Goal: Task Accomplishment & Management: Use online tool/utility

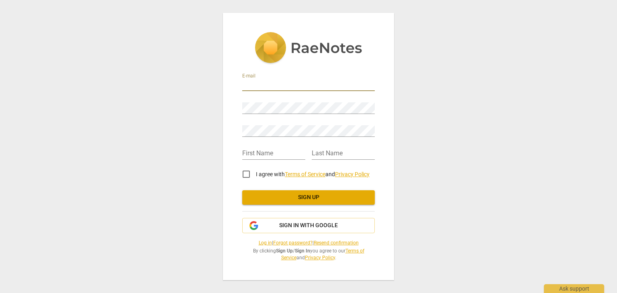
click at [287, 82] on input "email" at bounding box center [308, 86] width 133 height 12
drag, startPoint x: 315, startPoint y: 84, endPoint x: 205, endPoint y: 83, distance: 110.5
click at [205, 83] on div "E-mail [EMAIL_ADDRESS][DOMAIN_NAME] Password Retype Password First Name Last Na…" at bounding box center [308, 146] width 617 height 293
type input "[EMAIL_ADDRESS][DOMAIN_NAME]"
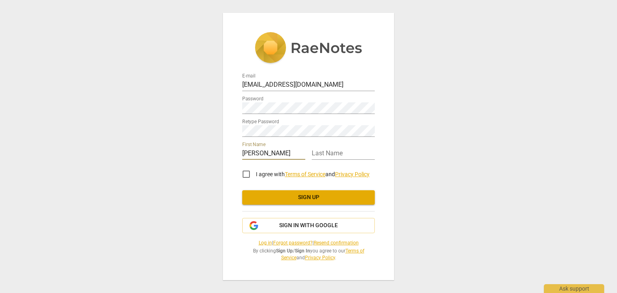
type input "[PERSON_NAME]"
click at [245, 173] on input "I agree with Terms of Service and Privacy Policy" at bounding box center [246, 174] width 19 height 19
checkbox input "true"
click at [278, 202] on button "Sign up" at bounding box center [308, 197] width 133 height 14
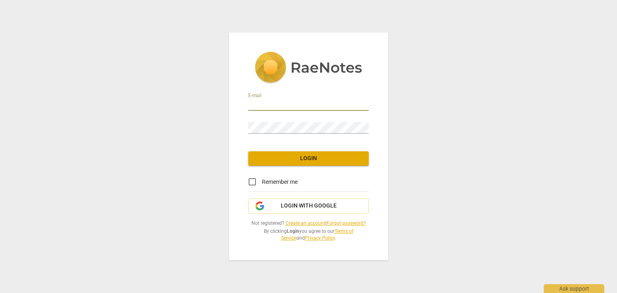
click at [334, 100] on input "email" at bounding box center [308, 105] width 121 height 12
type input "[EMAIL_ADDRESS][DOMAIN_NAME]"
click at [331, 159] on span "Login" at bounding box center [309, 159] width 108 height 8
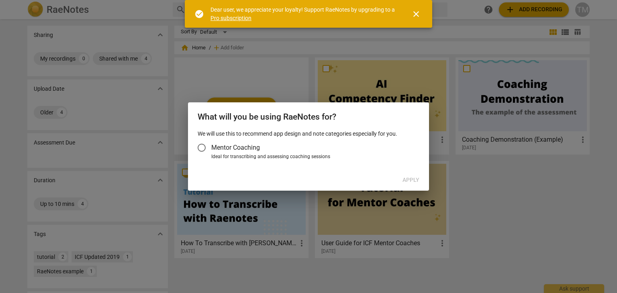
click at [229, 151] on span "Mentor Coaching" at bounding box center [235, 147] width 49 height 9
click at [211, 151] on input "Mentor Coaching" at bounding box center [201, 147] width 19 height 19
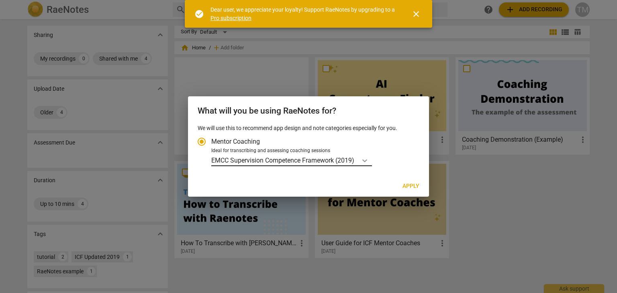
click at [367, 158] on icon "Account type" at bounding box center [365, 161] width 8 height 8
click at [0, 0] on input "Ideal for transcribing and assessing coaching sessions EMCC Supervision Compete…" at bounding box center [0, 0] width 0 height 0
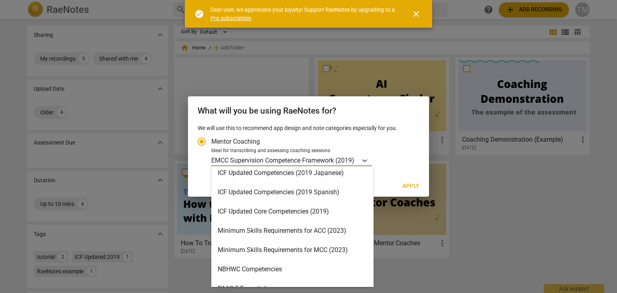
scroll to position [172, 0]
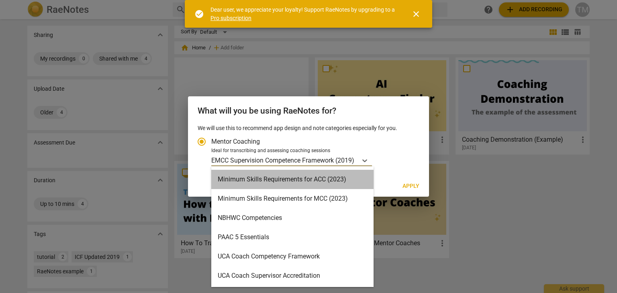
click at [313, 183] on div "Minimum Skills Requirements for ACC (2023)" at bounding box center [292, 179] width 162 height 19
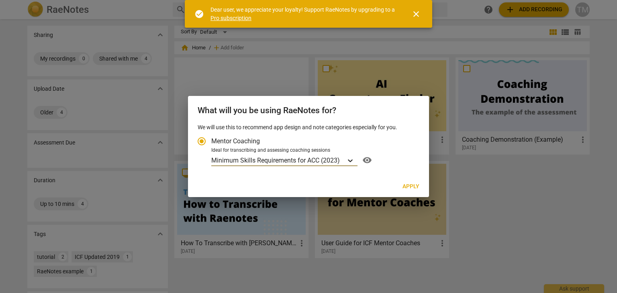
click at [349, 157] on icon "Account type" at bounding box center [350, 161] width 8 height 8
click at [0, 0] on input "Ideal for transcribing and assessing coaching sessions option Minimum Skills Re…" at bounding box center [0, 0] width 0 height 0
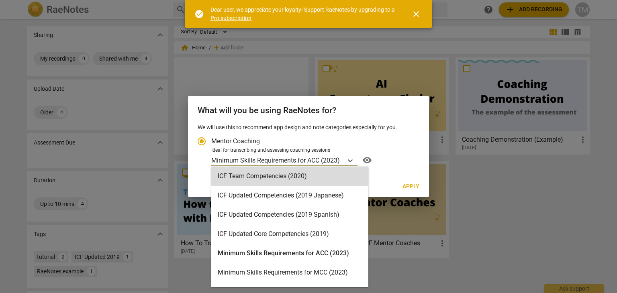
scroll to position [121, 0]
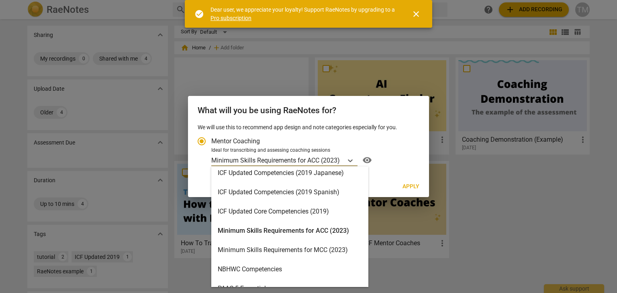
click at [328, 214] on div "ICF Updated Core Competencies (2019)" at bounding box center [289, 211] width 157 height 19
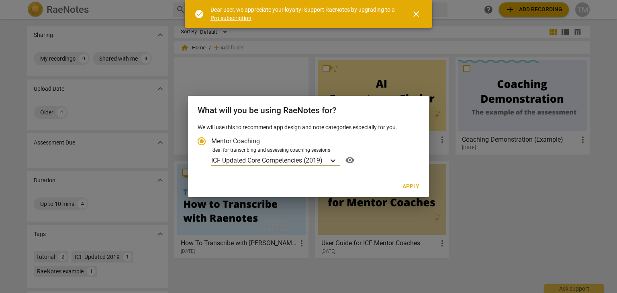
click at [336, 155] on div "Account type" at bounding box center [333, 161] width 14 height 12
click at [0, 0] on input "Ideal for transcribing and assessing coaching sessions option ICF Updated Core …" at bounding box center [0, 0] width 0 height 0
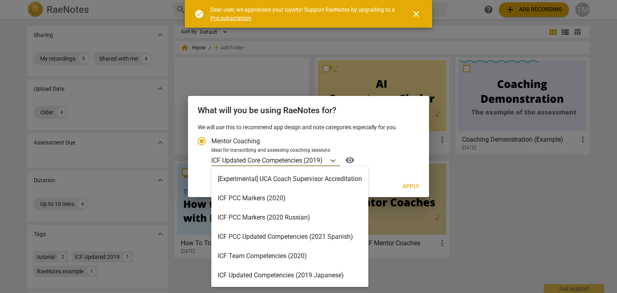
scroll to position [11, 0]
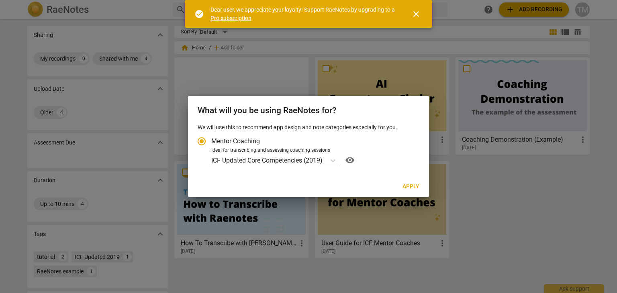
click at [402, 136] on label "Mentor Coaching" at bounding box center [304, 141] width 225 height 19
click at [211, 136] on input "Mentor Coaching" at bounding box center [201, 141] width 19 height 19
radio input "true"
click at [405, 190] on span "Apply" at bounding box center [411, 187] width 17 height 8
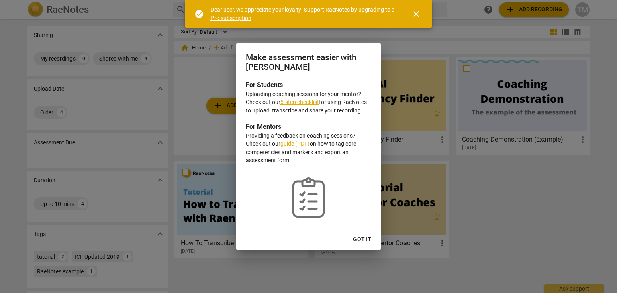
click at [365, 239] on span "Got it" at bounding box center [362, 240] width 18 height 8
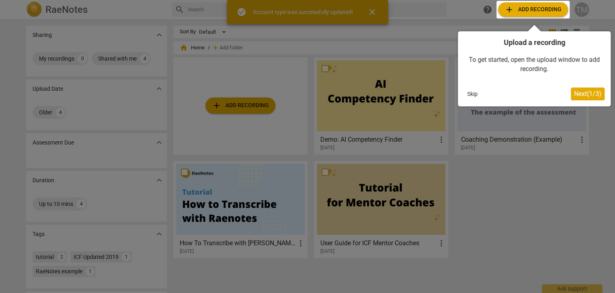
click at [574, 96] on span "Next ( 1 / 3 )" at bounding box center [587, 94] width 27 height 8
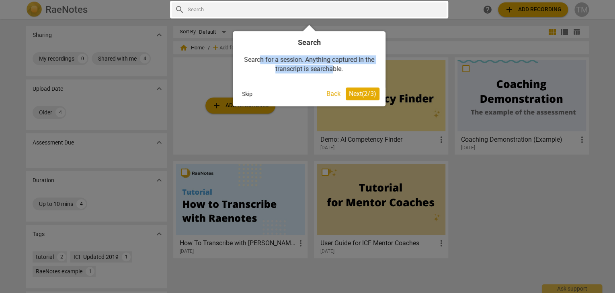
drag, startPoint x: 261, startPoint y: 61, endPoint x: 333, endPoint y: 71, distance: 72.6
click at [333, 71] on div "Search for a session. Anything captured in the transcript is searchable." at bounding box center [309, 64] width 141 height 34
drag, startPoint x: 348, startPoint y: 73, endPoint x: 245, endPoint y: 60, distance: 103.6
click at [245, 60] on div "Search for a session. Anything captured in the transcript is searchable." at bounding box center [309, 64] width 141 height 34
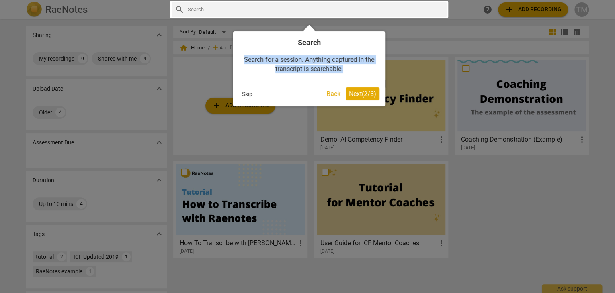
click at [245, 60] on div "Search for a session. Anything captured in the transcript is searchable." at bounding box center [309, 64] width 141 height 34
drag, startPoint x: 245, startPoint y: 60, endPoint x: 348, endPoint y: 70, distance: 103.3
click at [348, 70] on div "Search for a session. Anything captured in the transcript is searchable." at bounding box center [309, 64] width 141 height 34
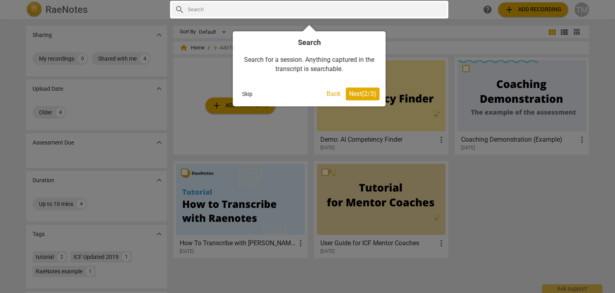
click at [357, 92] on span "Next ( 2 / 3 )" at bounding box center [362, 94] width 27 height 8
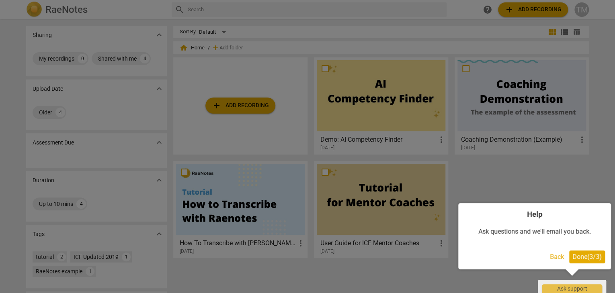
click at [578, 259] on span "Done ( 3 / 3 )" at bounding box center [586, 257] width 29 height 8
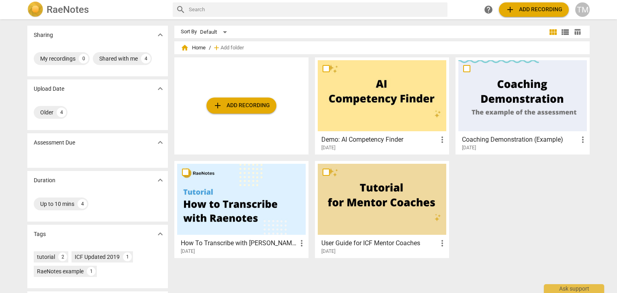
click at [577, 256] on div "add Add recording Demo: AI Competency Finder more_vert [DATE] Coaching Demonstr…" at bounding box center [385, 160] width 422 height 207
click at [516, 11] on span "add Add recording" at bounding box center [533, 10] width 57 height 10
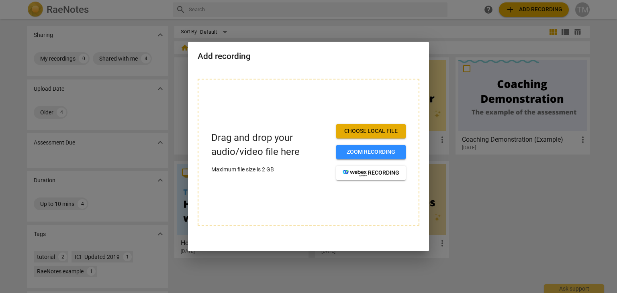
click at [352, 131] on span "Choose local file" at bounding box center [371, 131] width 57 height 8
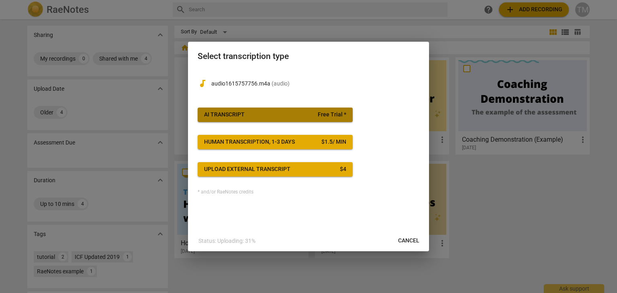
click at [262, 115] on span "AI Transcript Free Trial *" at bounding box center [275, 115] width 142 height 8
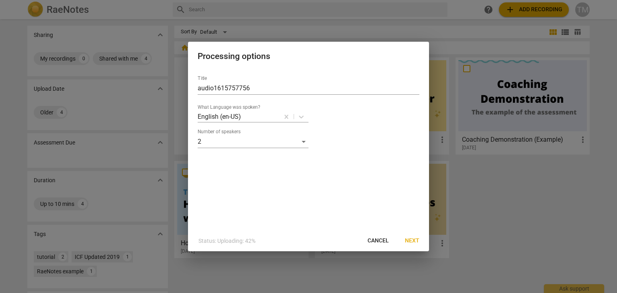
click at [415, 240] on span "Next" at bounding box center [412, 241] width 14 height 8
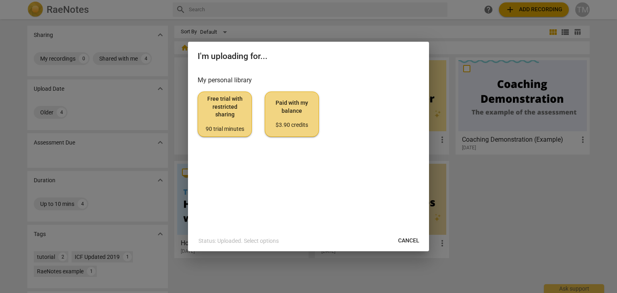
click at [213, 131] on div "90 trial minutes" at bounding box center [225, 129] width 41 height 8
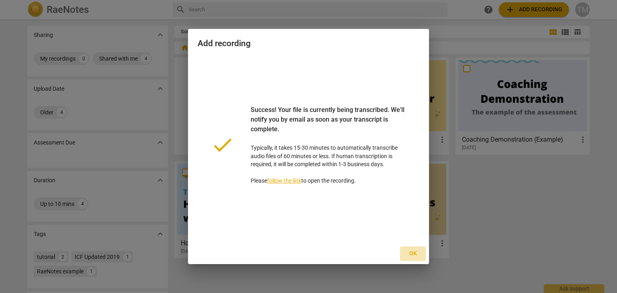
click at [417, 254] on span "Ok" at bounding box center [413, 254] width 13 height 8
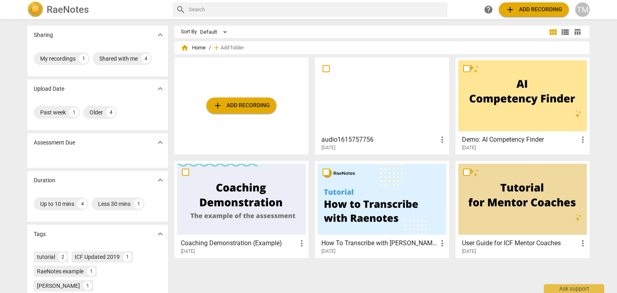
click at [327, 68] on input "checkbox" at bounding box center [326, 69] width 17 height 10
checkbox input "false"
click at [342, 124] on div at bounding box center [382, 95] width 129 height 71
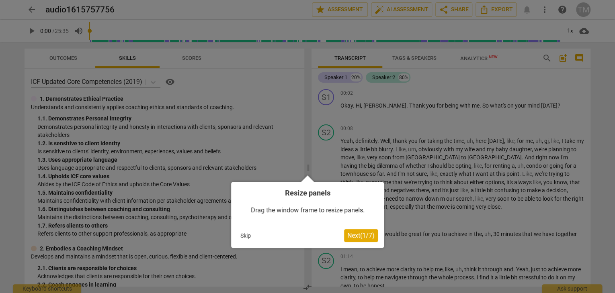
click at [358, 235] on span "Next ( 1 / 7 )" at bounding box center [360, 236] width 27 height 8
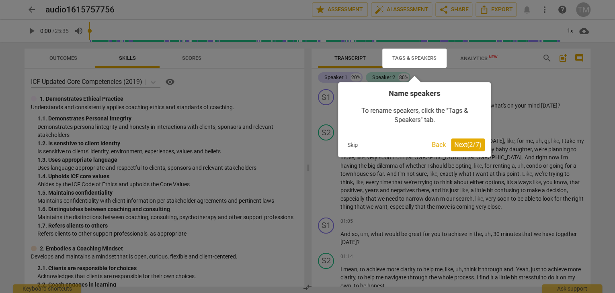
click at [454, 146] on span "Next ( 2 / 7 )" at bounding box center [467, 145] width 27 height 8
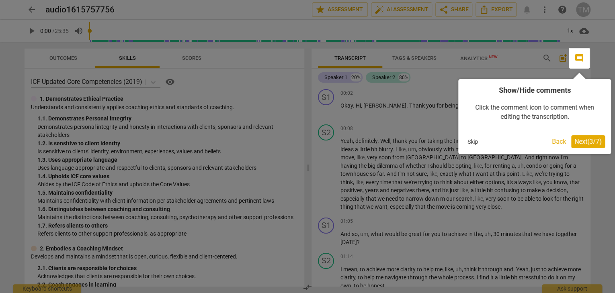
click at [582, 143] on span "Next ( 3 / 7 )" at bounding box center [587, 142] width 27 height 8
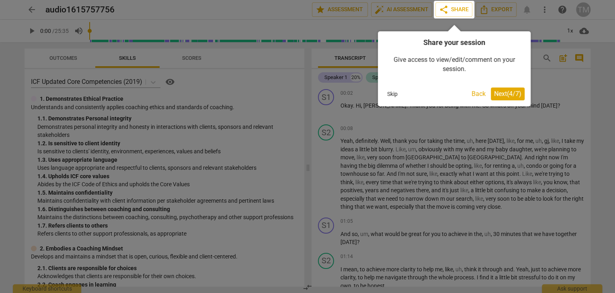
click at [500, 96] on span "Next ( 4 / 7 )" at bounding box center [507, 94] width 27 height 8
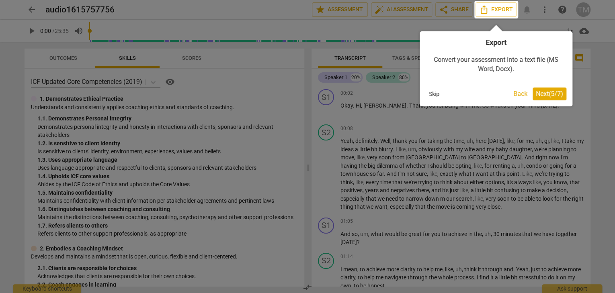
click at [540, 94] on span "Next ( 5 / 7 )" at bounding box center [549, 94] width 27 height 8
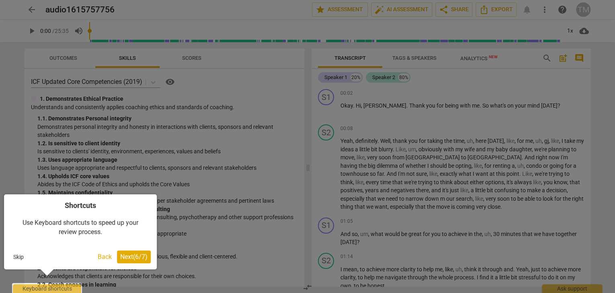
click at [147, 257] on span "Next ( 6 / 7 )" at bounding box center [133, 257] width 27 height 8
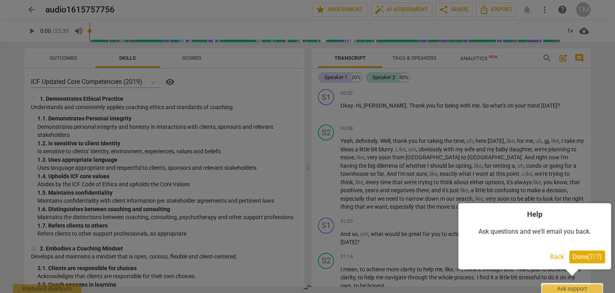
click at [584, 255] on span "Done ( 7 / 7 )" at bounding box center [586, 257] width 29 height 8
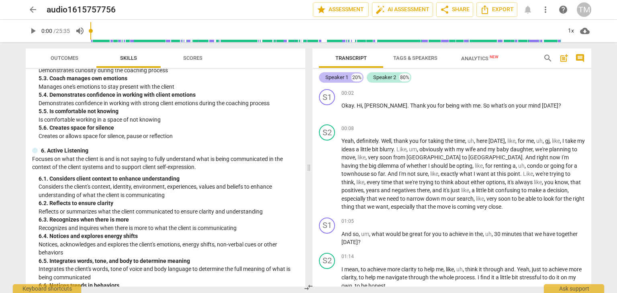
click at [327, 78] on div "Speaker 1" at bounding box center [336, 78] width 23 height 8
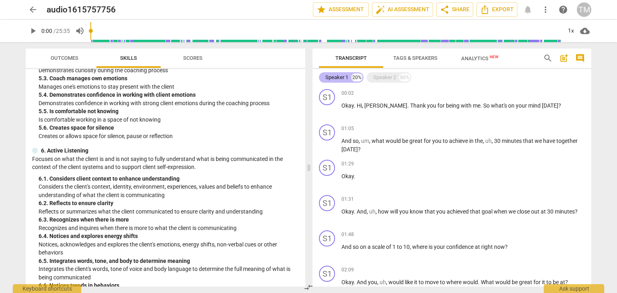
click at [327, 78] on div "Speaker 1" at bounding box center [336, 78] width 23 height 8
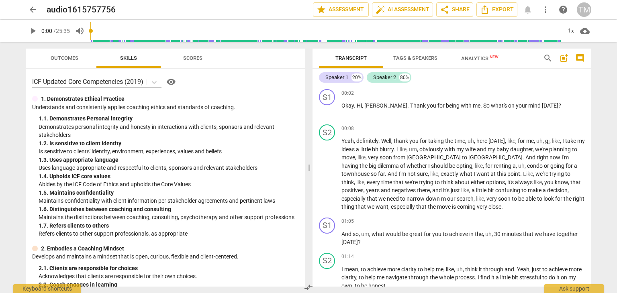
click at [194, 52] on button "Scores" at bounding box center [193, 58] width 64 height 19
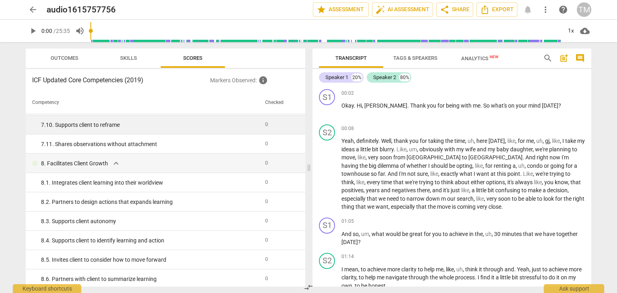
scroll to position [1197, 0]
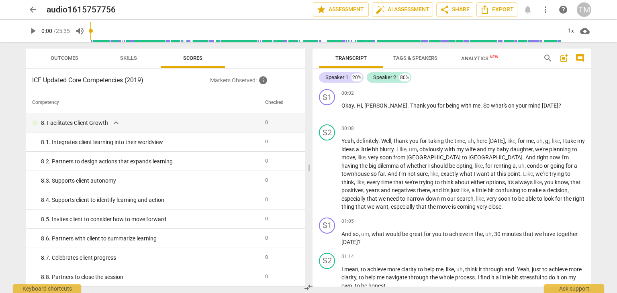
click at [131, 59] on span "Skills" at bounding box center [128, 58] width 17 height 6
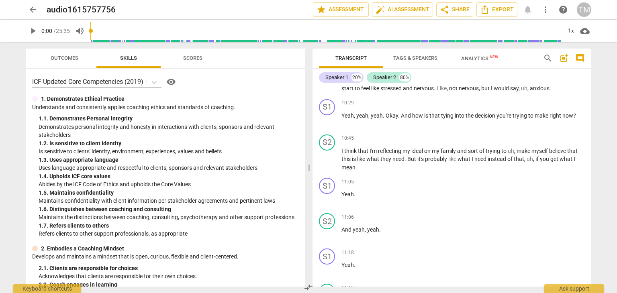
scroll to position [2049, 0]
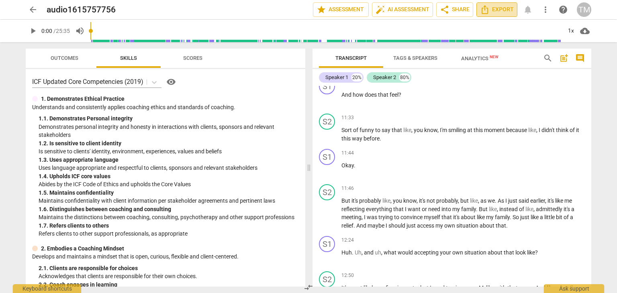
click at [497, 11] on span "Export" at bounding box center [497, 10] width 34 height 10
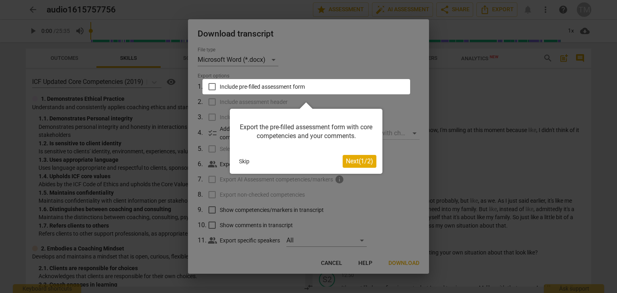
click at [215, 86] on div at bounding box center [306, 86] width 208 height 15
click at [365, 159] on span "Next ( 1 / 2 )" at bounding box center [359, 161] width 27 height 8
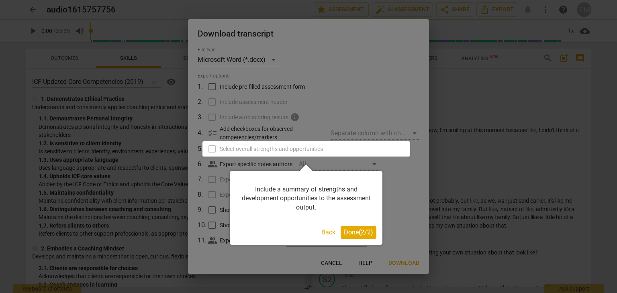
click at [352, 233] on span "Done ( 2 / 2 )" at bounding box center [358, 233] width 29 height 8
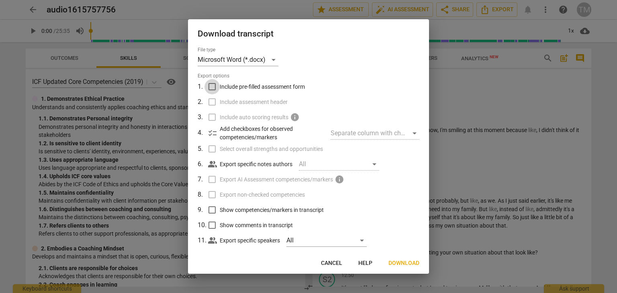
click at [210, 88] on input "Include pre-filled assessment form" at bounding box center [212, 86] width 15 height 15
checkbox input "true"
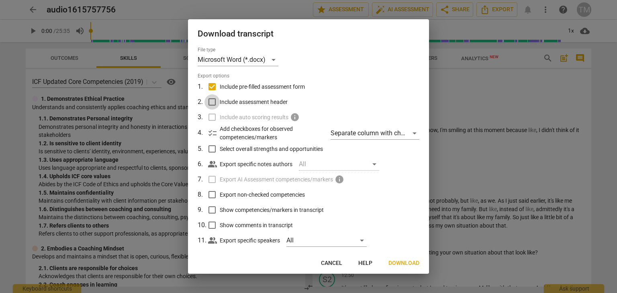
click at [212, 105] on input "Include assessment header" at bounding box center [212, 101] width 15 height 15
checkbox input "true"
click at [213, 151] on input "Select overall strengths and opportunities" at bounding box center [212, 148] width 15 height 15
click at [211, 150] on input "Select overall strengths and opportunities" at bounding box center [212, 148] width 15 height 15
checkbox input "false"
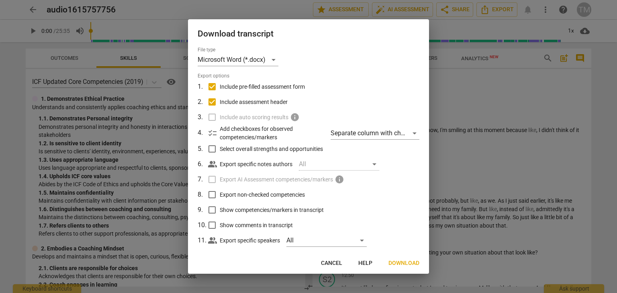
click at [376, 164] on div "All" at bounding box center [339, 164] width 80 height 13
click at [373, 164] on div "All" at bounding box center [339, 164] width 80 height 13
click at [322, 164] on div "All" at bounding box center [339, 164] width 80 height 13
click at [212, 196] on input "Export non-checked competencies" at bounding box center [212, 194] width 15 height 15
checkbox input "true"
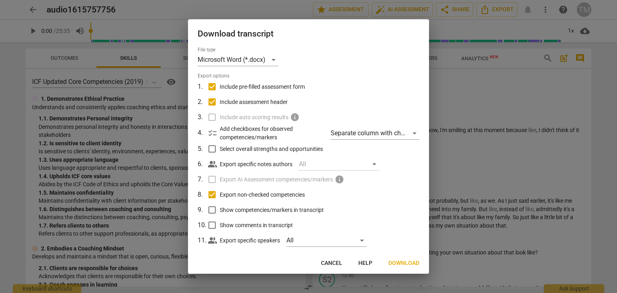
click at [215, 209] on input "Show competencies/markers in transcript" at bounding box center [212, 209] width 15 height 15
checkbox input "true"
click at [214, 229] on input "Show comments in transcript" at bounding box center [212, 225] width 15 height 15
checkbox input "true"
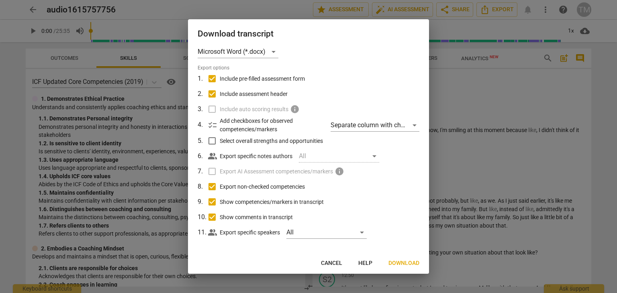
scroll to position [11, 0]
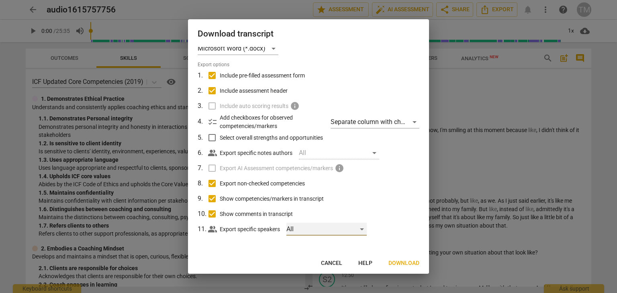
click at [333, 233] on div "All" at bounding box center [326, 229] width 80 height 13
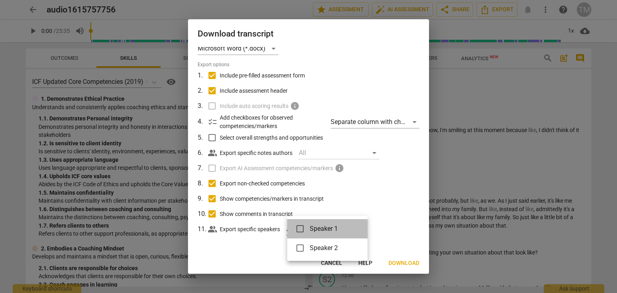
click at [327, 232] on span "Speaker 1" at bounding box center [332, 229] width 45 height 10
checkbox input "true"
click at [307, 250] on input "checkbox" at bounding box center [299, 248] width 19 height 19
checkbox input "true"
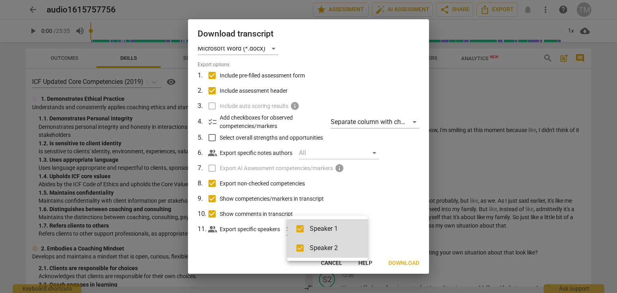
click at [411, 221] on div at bounding box center [308, 146] width 617 height 293
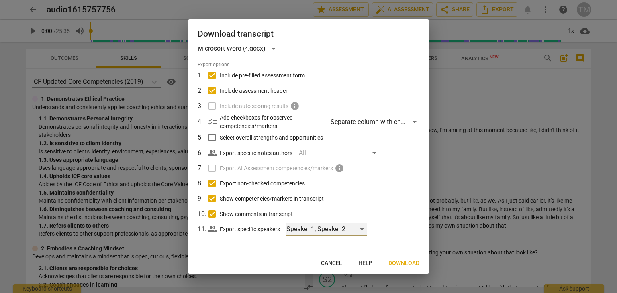
click at [360, 228] on div "Speaker 1, Speaker 2" at bounding box center [326, 229] width 80 height 13
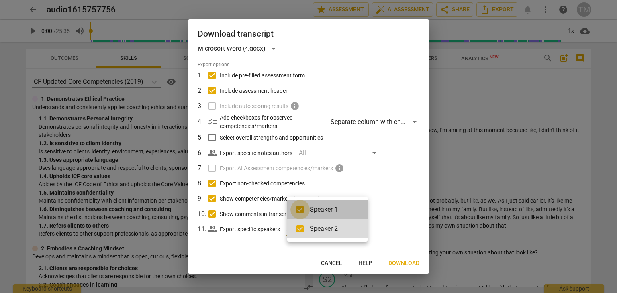
click at [302, 210] on input "checkbox" at bounding box center [299, 209] width 19 height 19
checkbox input "false"
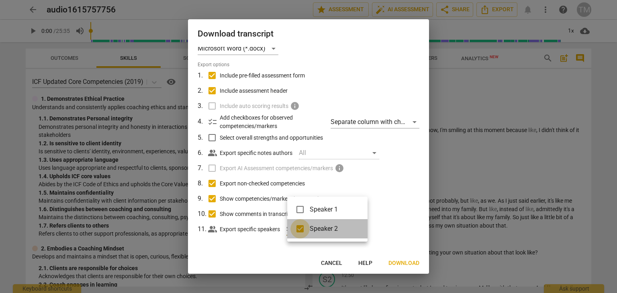
click at [299, 235] on input "checkbox" at bounding box center [299, 228] width 19 height 19
checkbox input "false"
click at [395, 216] on div at bounding box center [308, 146] width 617 height 293
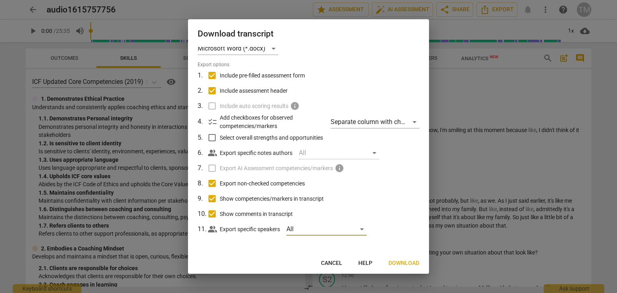
click at [211, 213] on input "Show comments in transcript" at bounding box center [212, 214] width 15 height 15
checkbox input "false"
click at [211, 137] on input "Select overall strengths and opportunities" at bounding box center [212, 137] width 15 height 15
checkbox input "false"
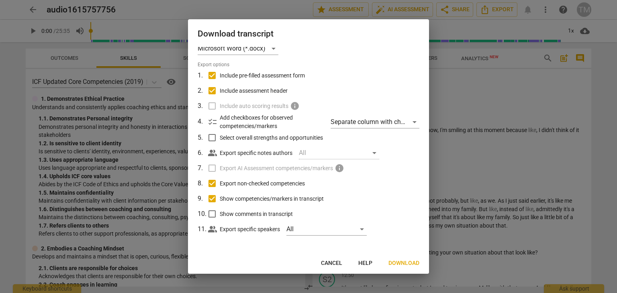
click at [395, 263] on span "Download" at bounding box center [404, 264] width 31 height 8
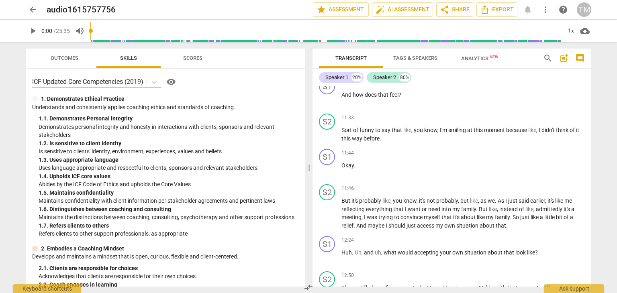
click at [31, 11] on span "arrow_back" at bounding box center [33, 10] width 10 height 10
